Goal: Find specific page/section: Find specific page/section

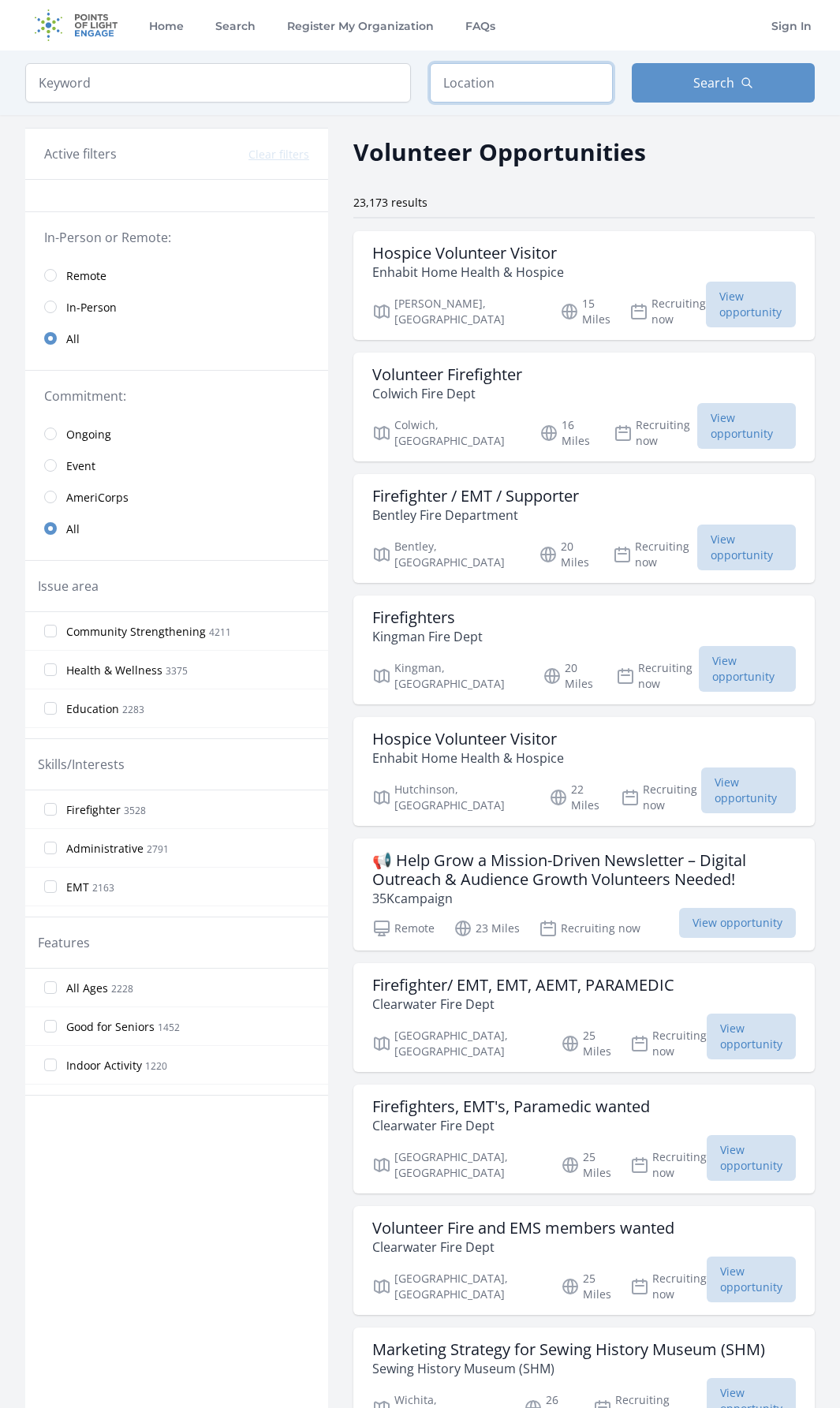
click at [515, 83] on input "text" at bounding box center [521, 83] width 183 height 39
type input "Hazard, [GEOGRAPHIC_DATA], [GEOGRAPHIC_DATA]"
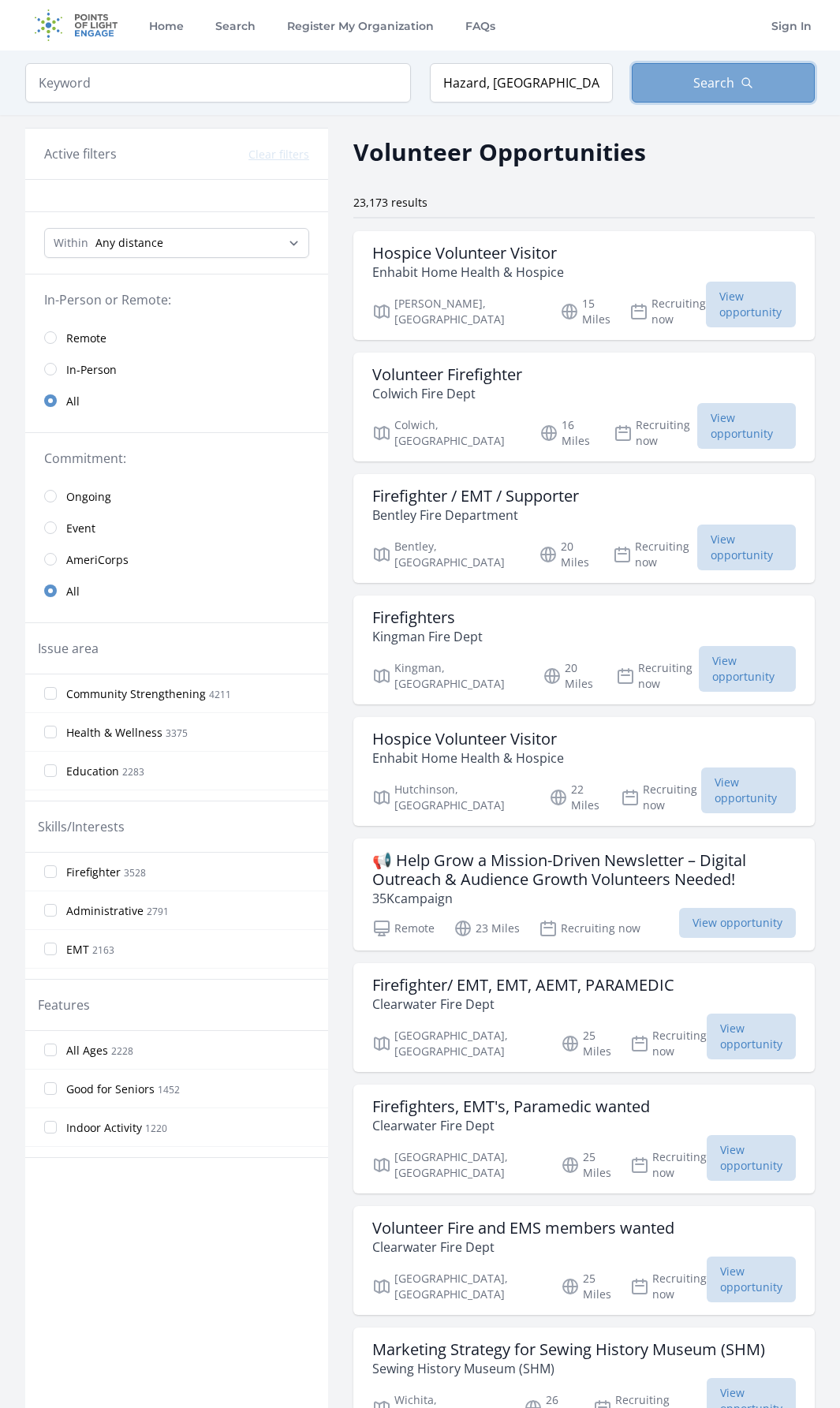
click at [702, 90] on span "Search" at bounding box center [713, 83] width 41 height 19
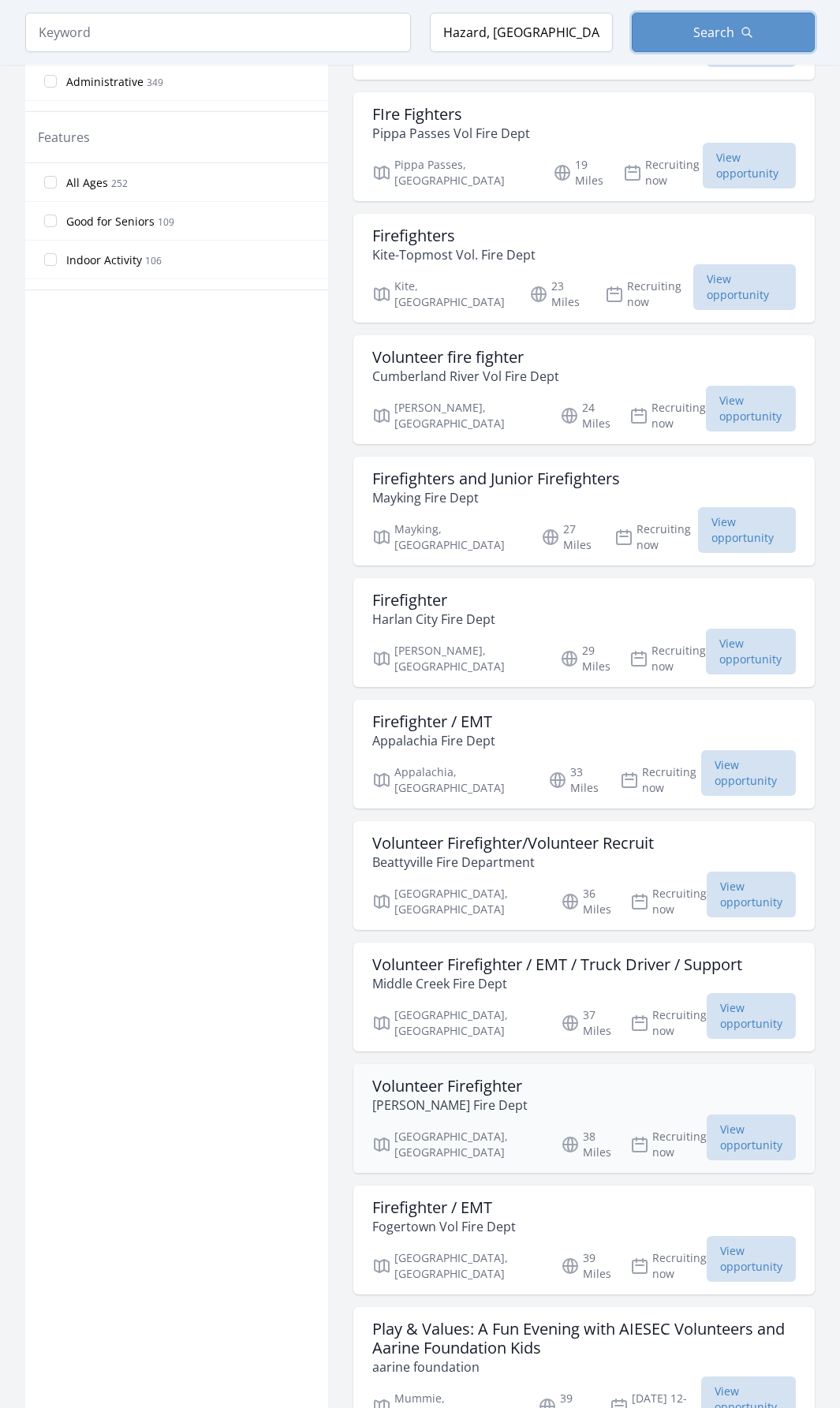
scroll to position [946, 0]
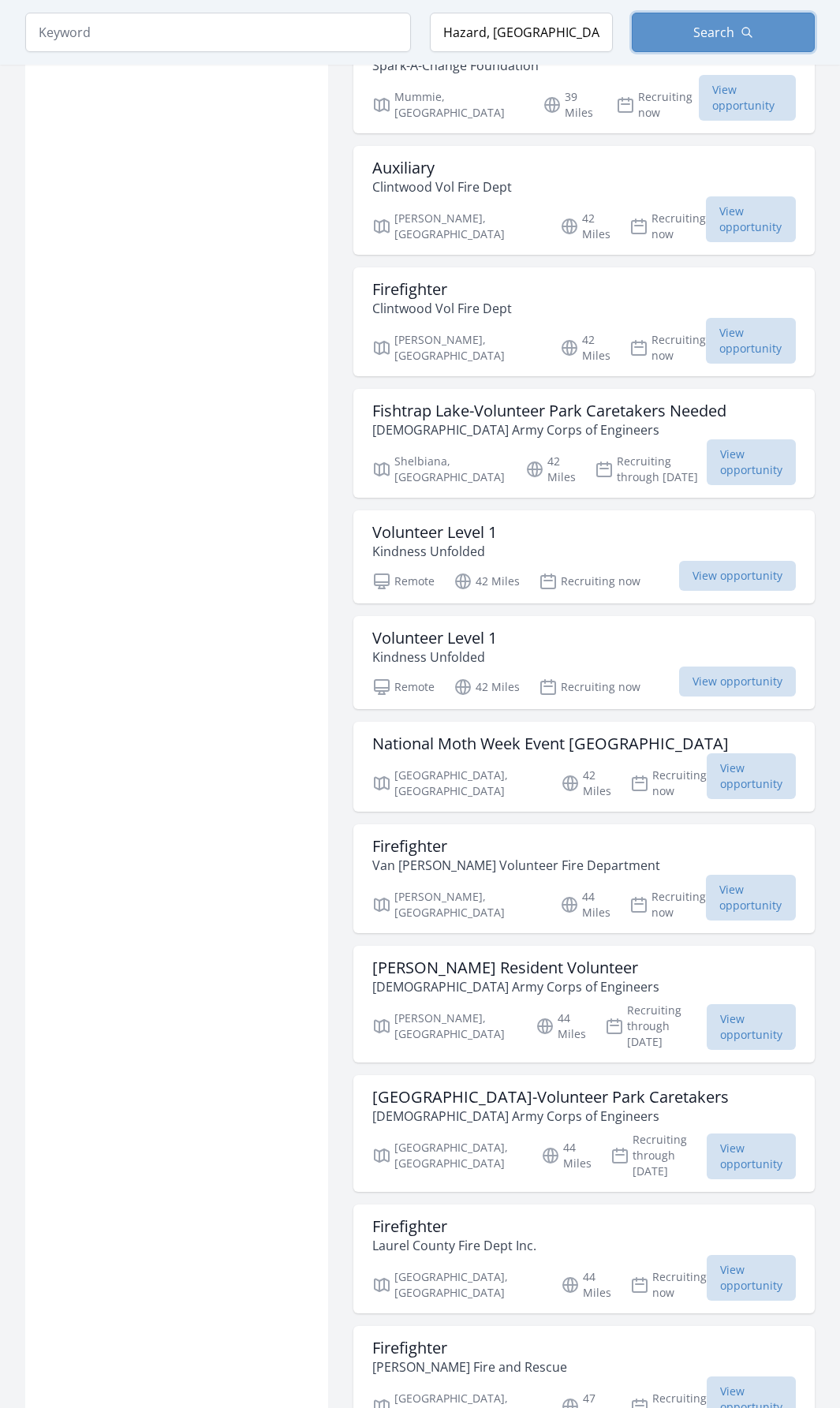
scroll to position [2997, 0]
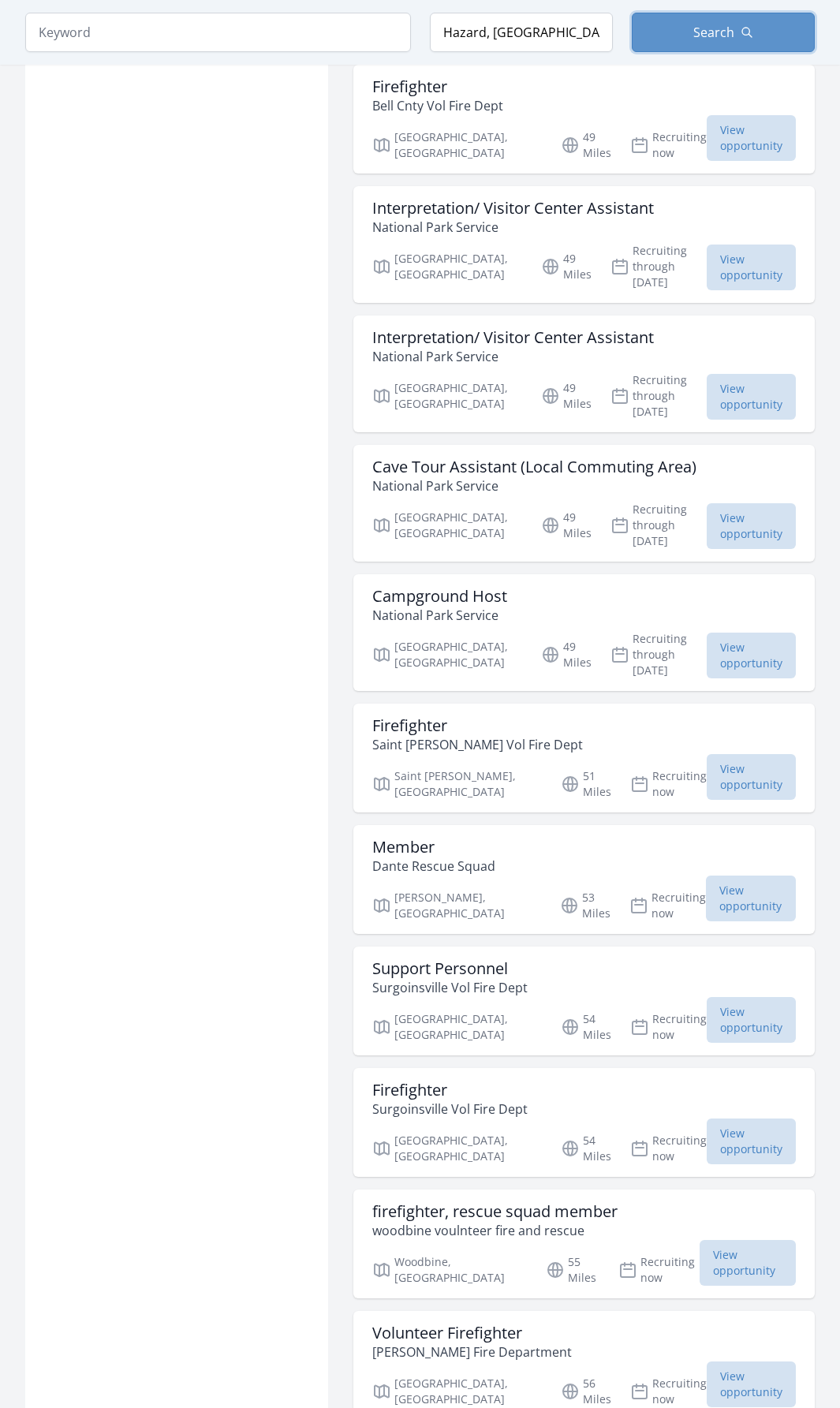
scroll to position [4733, 0]
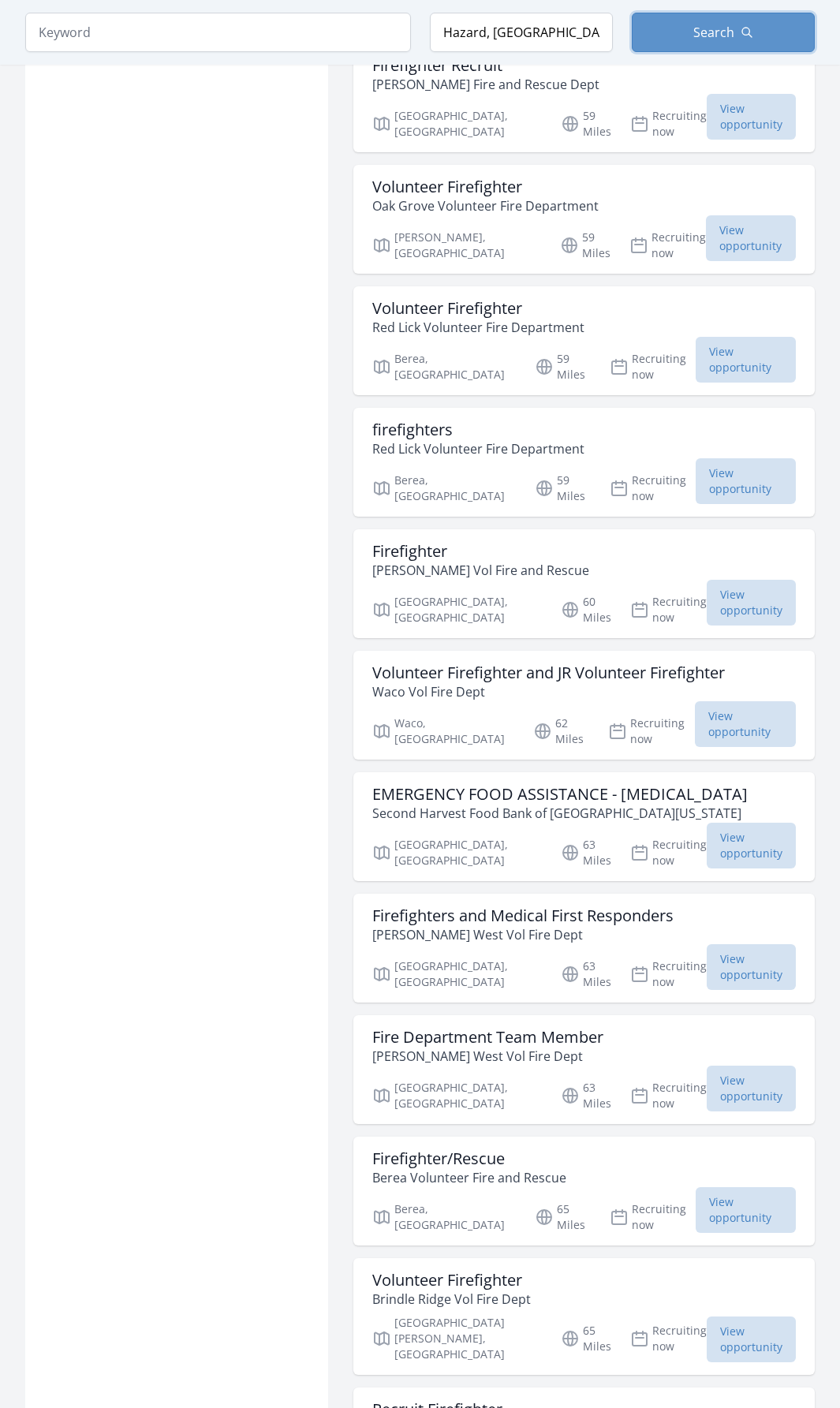
scroll to position [6942, 0]
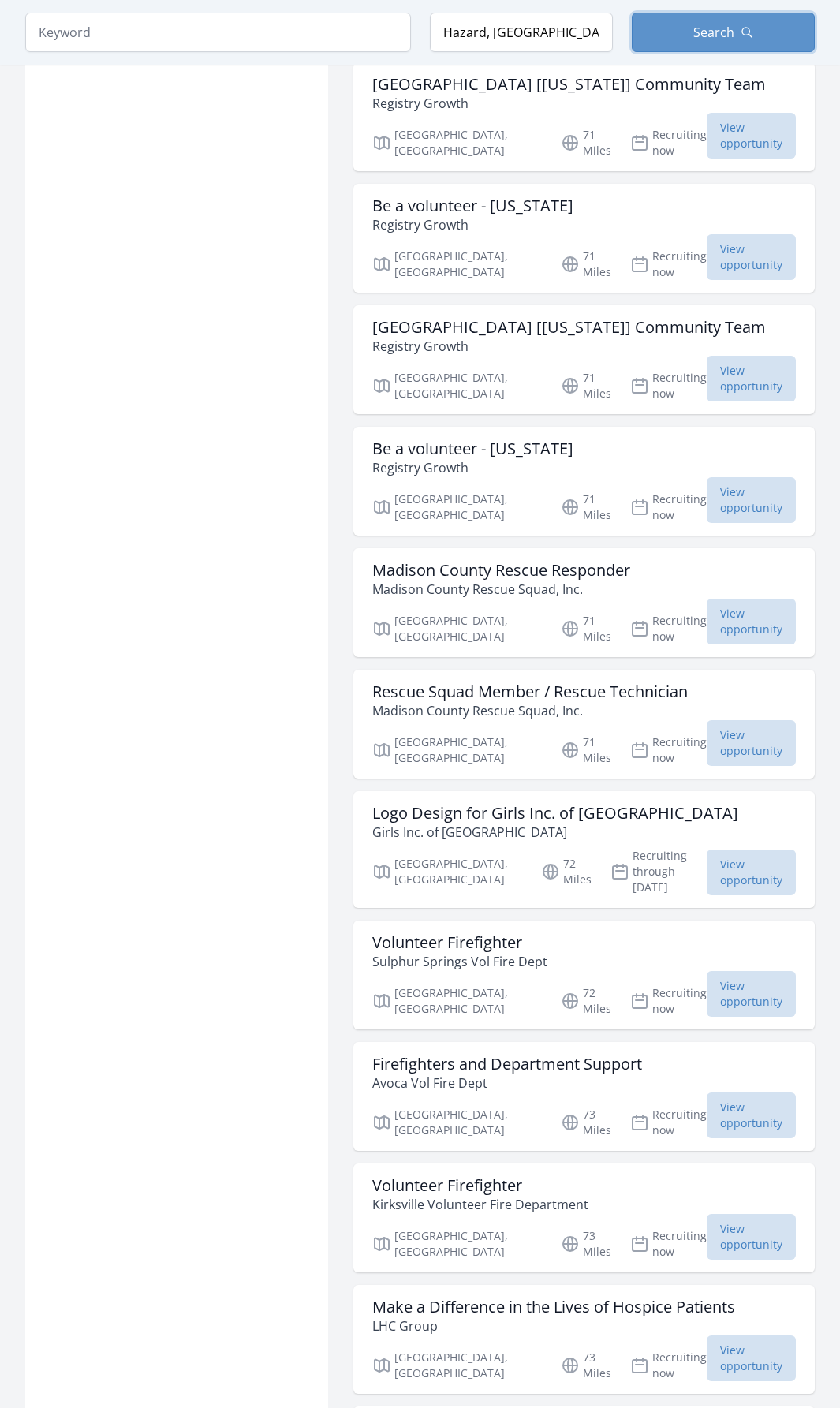
scroll to position [9623, 0]
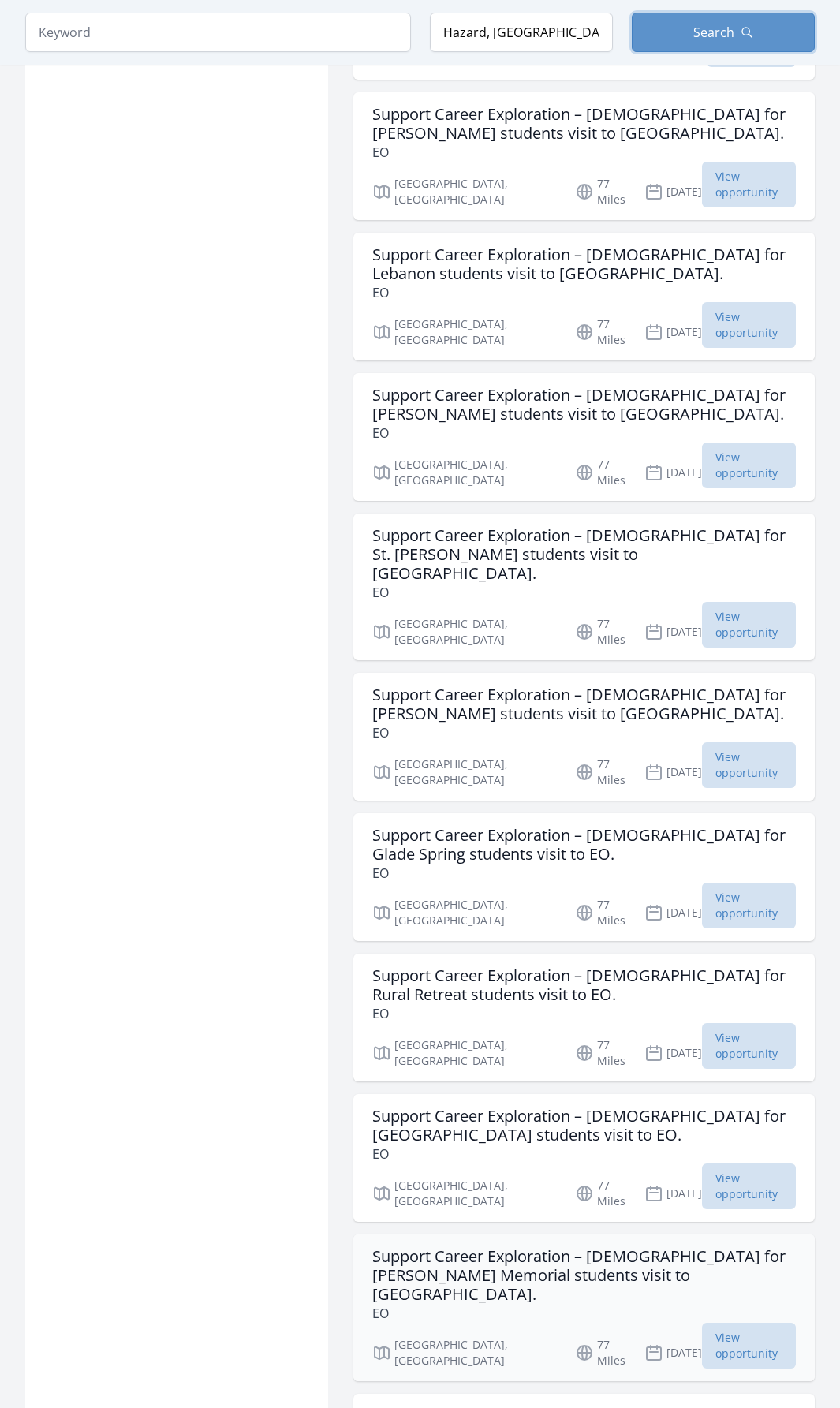
scroll to position [12148, 0]
